Goal: Task Accomplishment & Management: Manage account settings

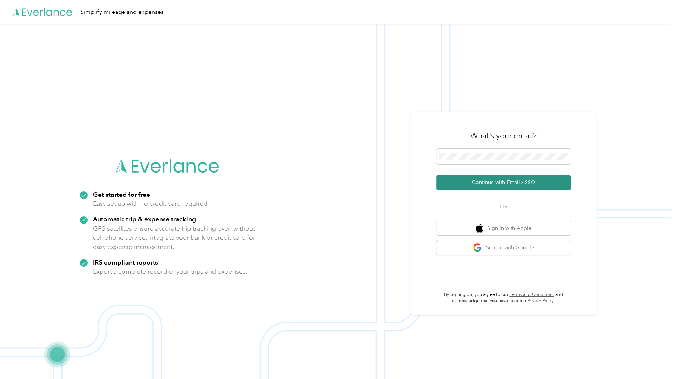
click at [488, 182] on button "Continue with Email / SSO" at bounding box center [504, 183] width 134 height 16
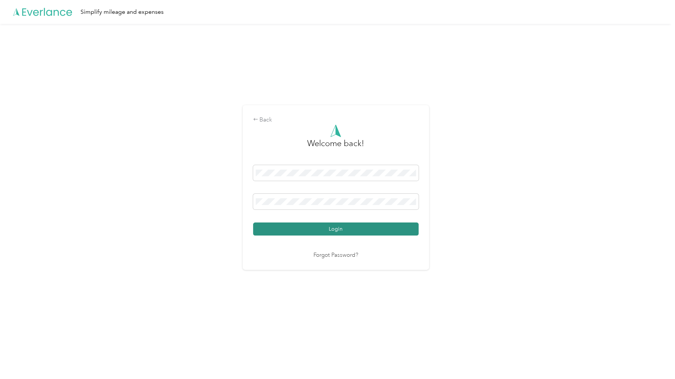
click at [291, 227] on button "Login" at bounding box center [336, 229] width 166 height 13
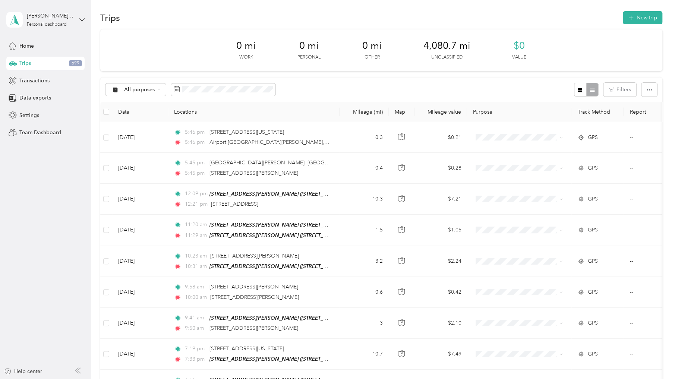
scroll to position [3, 0]
click at [27, 47] on span "Home" at bounding box center [26, 46] width 15 height 8
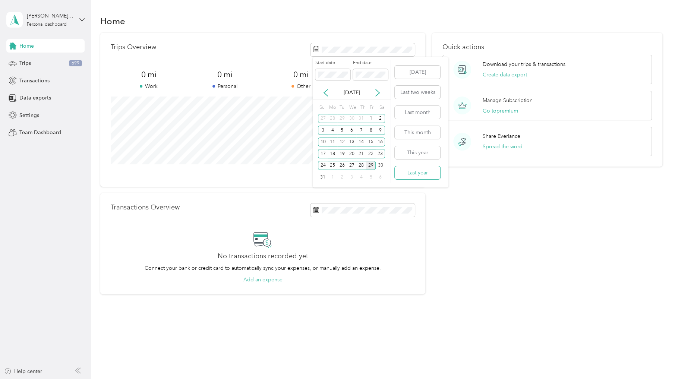
click at [411, 170] on button "Last year" at bounding box center [417, 172] width 45 height 13
